Goal: Communication & Community: Share content

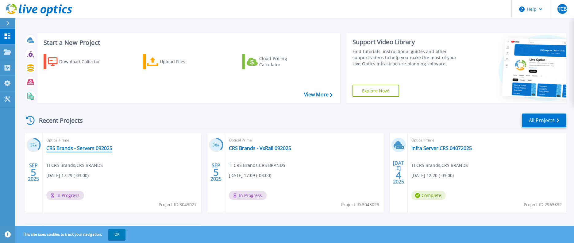
click at [103, 145] on link "CRS Brands - Servers 092025" at bounding box center [79, 148] width 66 height 6
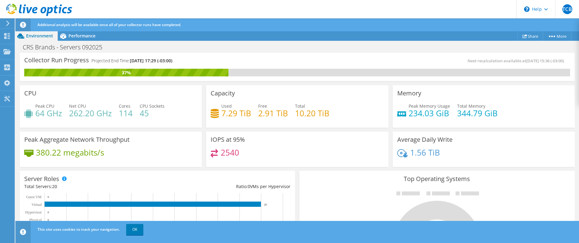
scroll to position [31, 0]
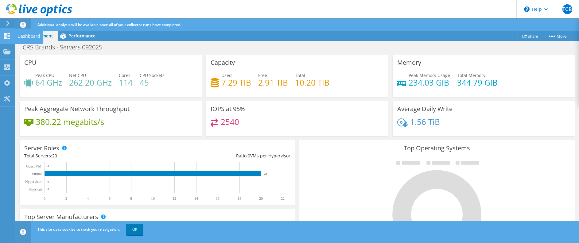
click at [22, 34] on div "Dashboard" at bounding box center [28, 36] width 29 height 15
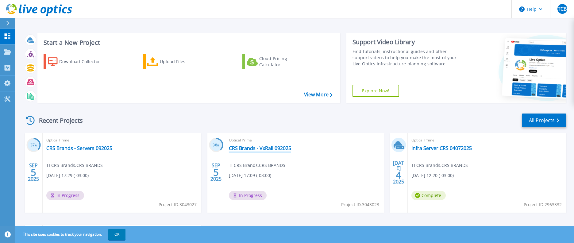
click at [238, 148] on link "CRS Brands - VxRail 092025" at bounding box center [260, 148] width 62 height 6
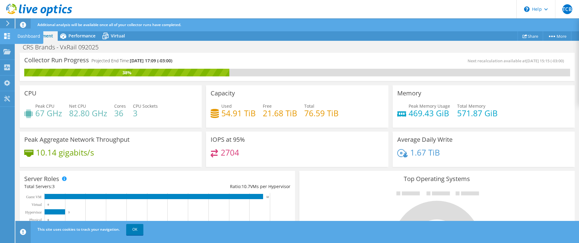
click at [16, 34] on div "Dashboard" at bounding box center [28, 36] width 29 height 15
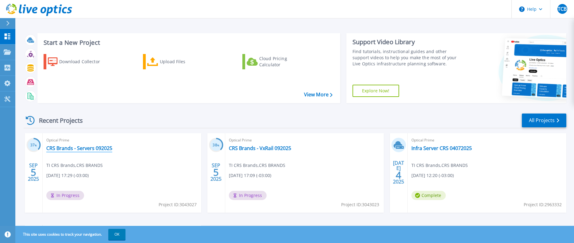
click at [83, 147] on link "CRS Brands - Servers 092025" at bounding box center [79, 148] width 66 height 6
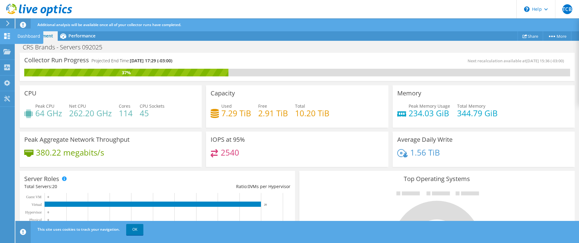
click at [23, 33] on div "Dashboard" at bounding box center [28, 36] width 29 height 15
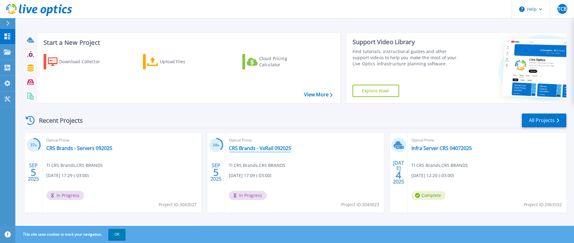
click at [270, 149] on link "CRS Brands - VxRail 092025" at bounding box center [260, 148] width 62 height 6
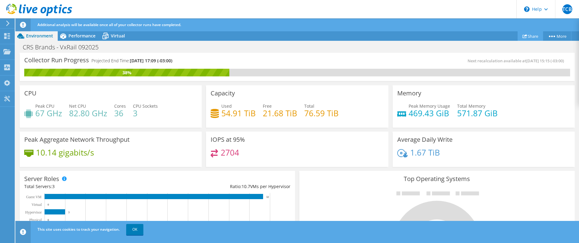
click at [530, 35] on link "Share" at bounding box center [530, 36] width 25 height 10
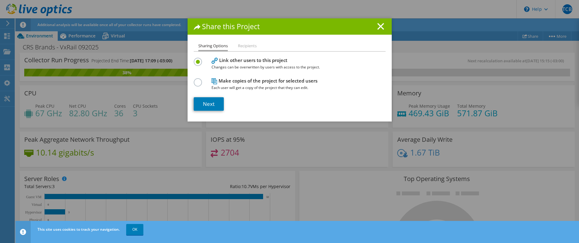
click at [247, 46] on li "Recipients" at bounding box center [247, 46] width 19 height 8
click at [226, 46] on ul "Sharing Options Recipients" at bounding box center [290, 46] width 192 height 9
click at [380, 24] on line at bounding box center [381, 26] width 6 height 6
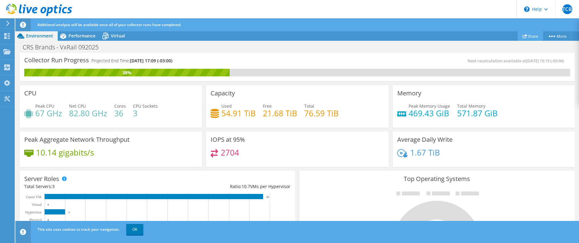
click at [531, 37] on link "Share" at bounding box center [530, 36] width 25 height 10
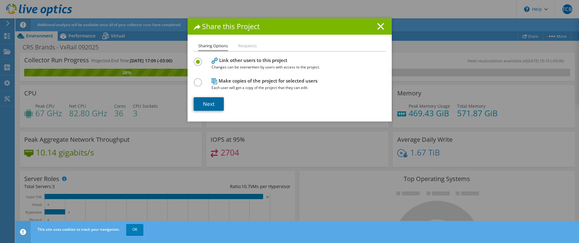
click at [209, 103] on link "Next" at bounding box center [209, 104] width 30 height 14
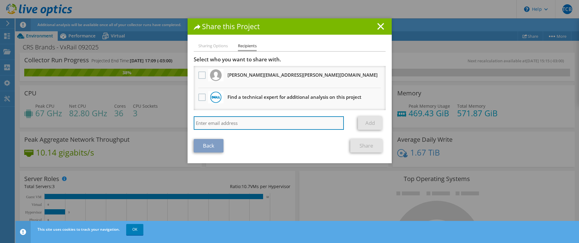
click at [250, 123] on input "search" at bounding box center [269, 123] width 150 height 14
paste input "[EMAIL_ADDRESS][PERSON_NAME][DOMAIN_NAME]"
type input "[EMAIL_ADDRESS][PERSON_NAME][DOMAIN_NAME]"
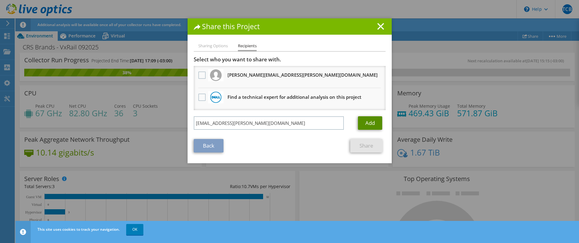
click at [371, 121] on link "Add" at bounding box center [370, 123] width 24 height 14
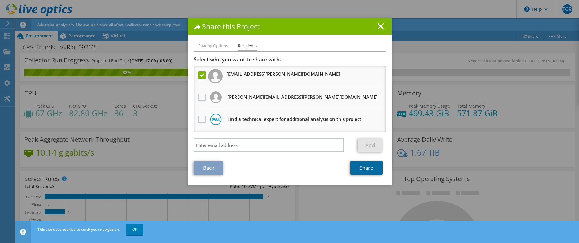
click at [363, 166] on link "Share" at bounding box center [366, 168] width 32 height 14
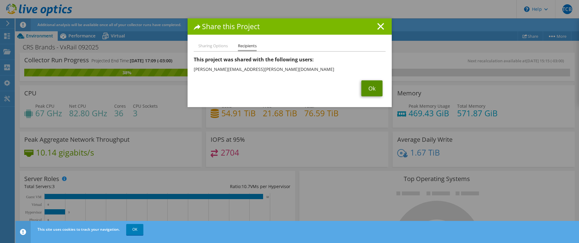
click at [375, 93] on link "Ok" at bounding box center [371, 88] width 21 height 16
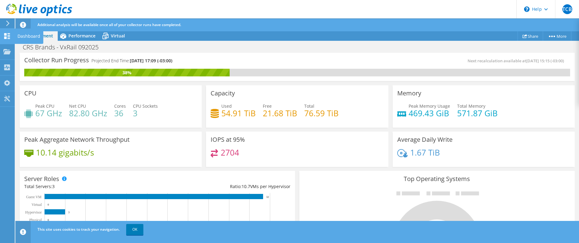
click at [23, 36] on div "Dashboard" at bounding box center [28, 36] width 29 height 15
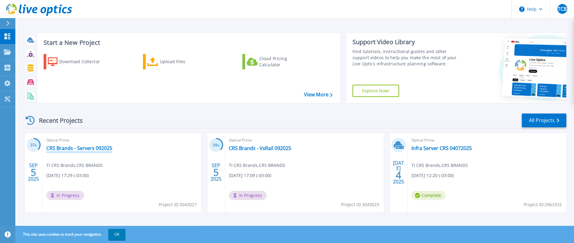
click at [91, 148] on link "CRS Brands - Servers 092025" at bounding box center [79, 148] width 66 height 6
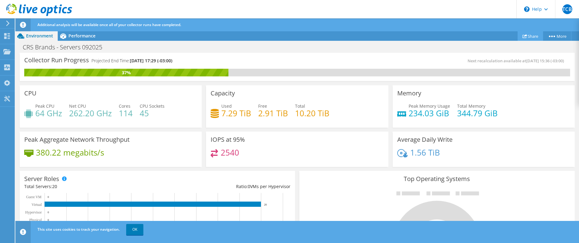
click at [523, 35] on use at bounding box center [524, 36] width 5 height 4
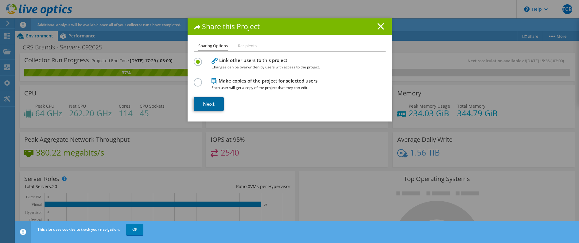
click at [215, 100] on link "Next" at bounding box center [209, 104] width 30 height 14
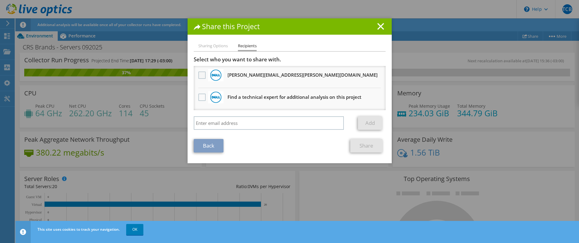
click at [198, 77] on label at bounding box center [202, 75] width 9 height 7
click at [0, 0] on input "checkbox" at bounding box center [0, 0] width 0 height 0
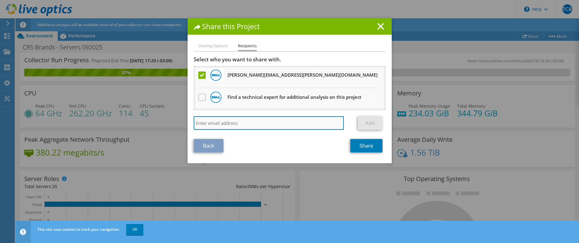
click at [219, 126] on input "search" at bounding box center [269, 123] width 150 height 14
paste input "[EMAIL_ADDRESS][PERSON_NAME][DOMAIN_NAME]"
type input "[EMAIL_ADDRESS][PERSON_NAME][DOMAIN_NAME]"
drag, startPoint x: 266, startPoint y: 125, endPoint x: 138, endPoint y: 108, distance: 129.4
click at [138, 108] on div "Share this Project Sharing Options Recipients Link other users to this project …" at bounding box center [289, 121] width 579 height 206
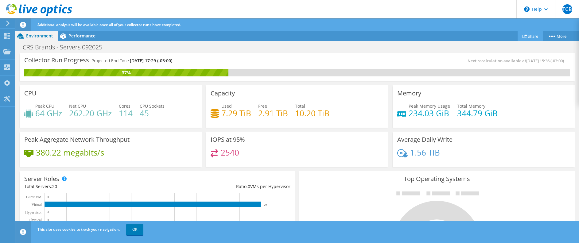
click at [518, 34] on link "Share" at bounding box center [530, 36] width 25 height 10
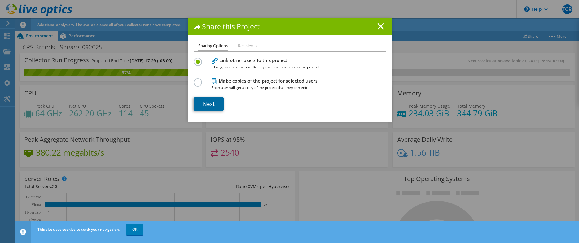
click at [212, 105] on link "Next" at bounding box center [209, 104] width 30 height 14
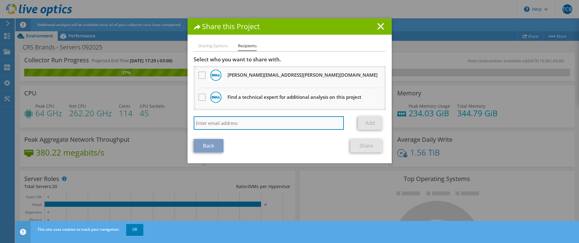
click at [251, 123] on input "search" at bounding box center [269, 123] width 150 height 14
paste input "[EMAIL_ADDRESS][PERSON_NAME][DOMAIN_NAME]"
type input "[EMAIL_ADDRESS][PERSON_NAME][DOMAIN_NAME]"
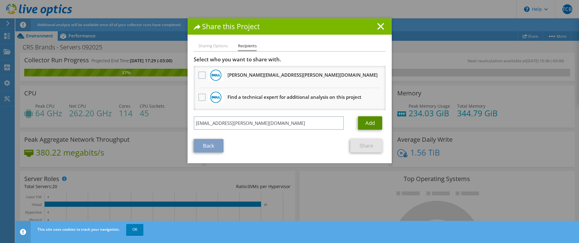
click at [363, 124] on link "Add" at bounding box center [370, 123] width 24 height 14
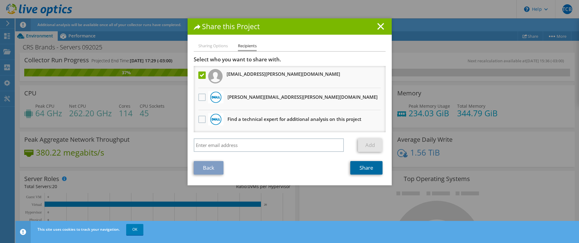
click at [368, 167] on link "Share" at bounding box center [366, 168] width 32 height 14
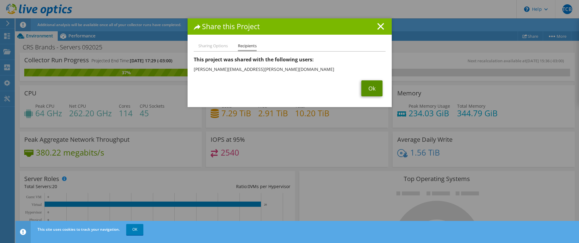
click at [365, 94] on link "Ok" at bounding box center [371, 88] width 21 height 16
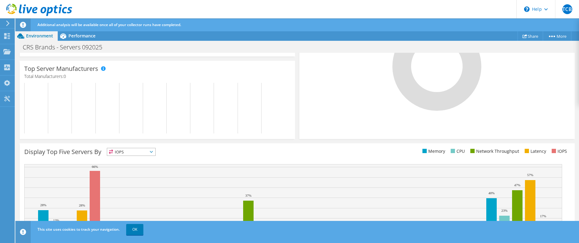
scroll to position [203, 0]
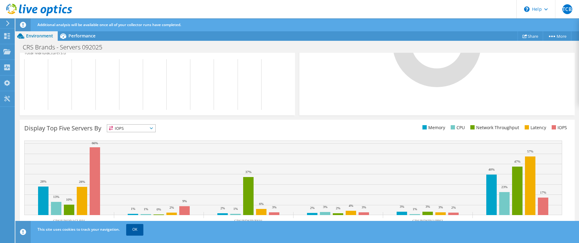
click at [135, 230] on link "OK" at bounding box center [134, 229] width 17 height 11
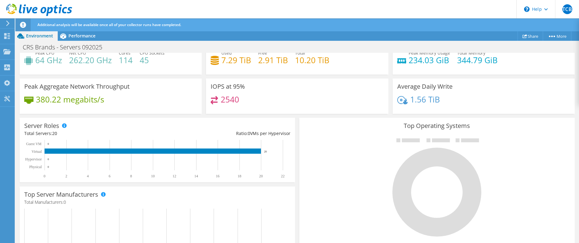
scroll to position [0, 0]
